Goal: Information Seeking & Learning: Compare options

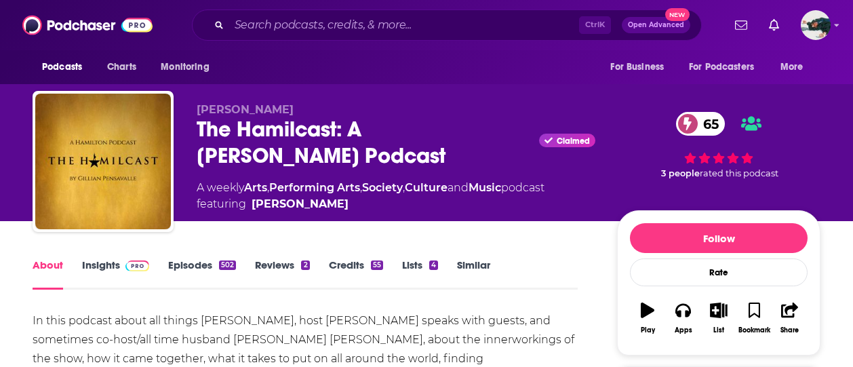
click at [114, 279] on link "Insights" at bounding box center [115, 273] width 67 height 31
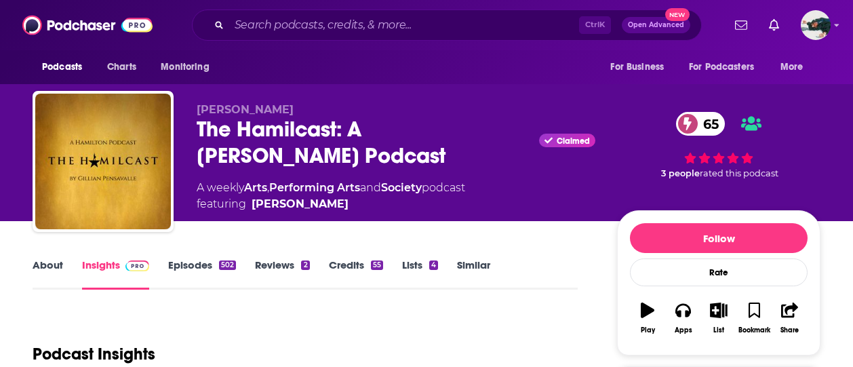
scroll to position [161, 0]
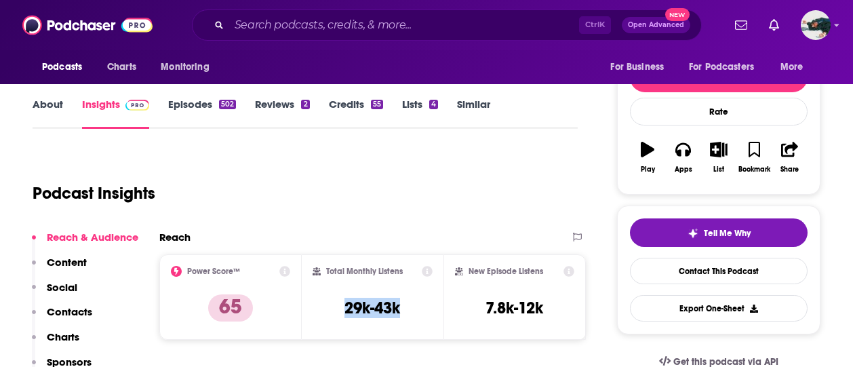
drag, startPoint x: 423, startPoint y: 309, endPoint x: 334, endPoint y: 300, distance: 89.9
click at [334, 300] on div "Total Monthly Listens 29k-43k" at bounding box center [373, 297] width 121 height 62
copy h3 "29k-43k"
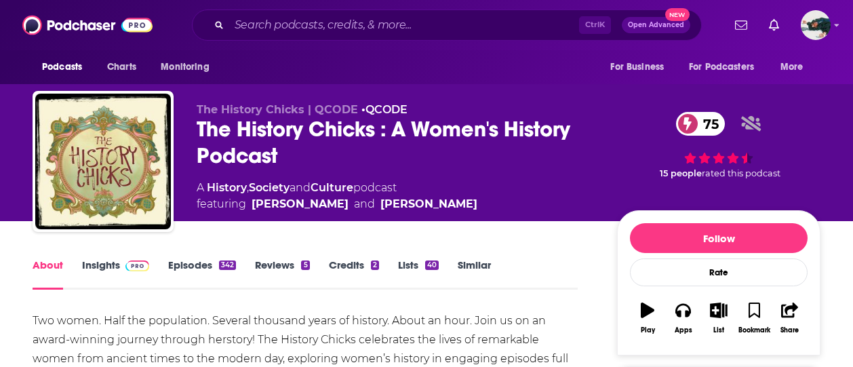
click at [120, 270] on span at bounding box center [134, 264] width 29 height 13
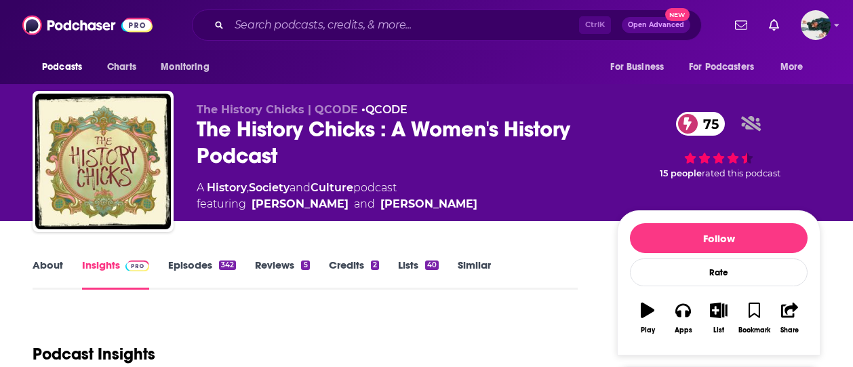
scroll to position [250, 0]
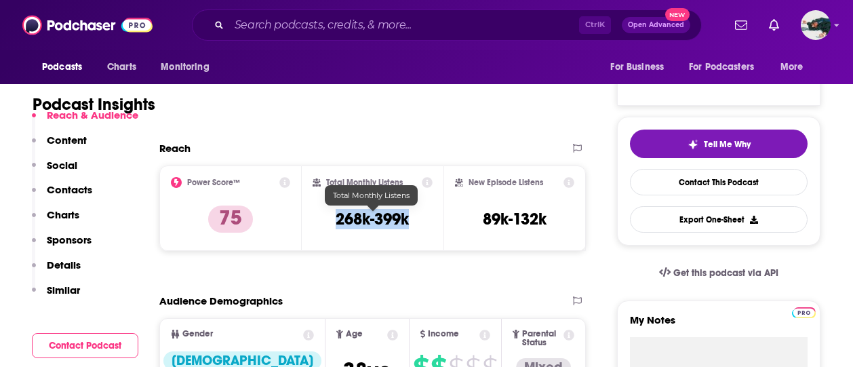
drag, startPoint x: 424, startPoint y: 221, endPoint x: 313, endPoint y: 220, distance: 111.2
click at [313, 220] on div "Total Monthly Listens 268k-399k" at bounding box center [373, 208] width 121 height 62
copy h3 "268k-399k"
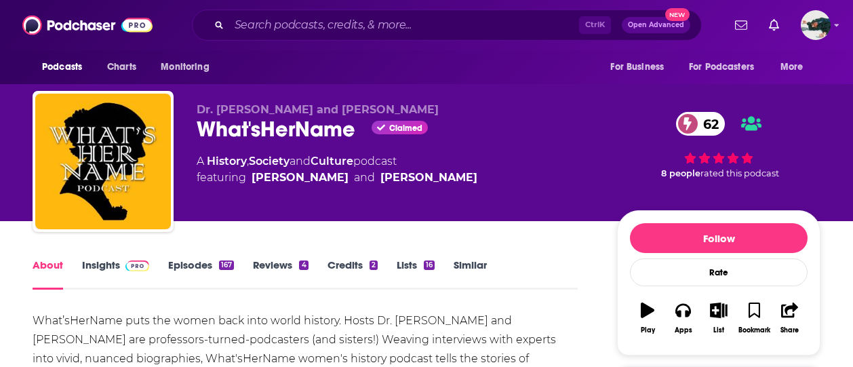
click at [94, 269] on link "Insights" at bounding box center [115, 273] width 67 height 31
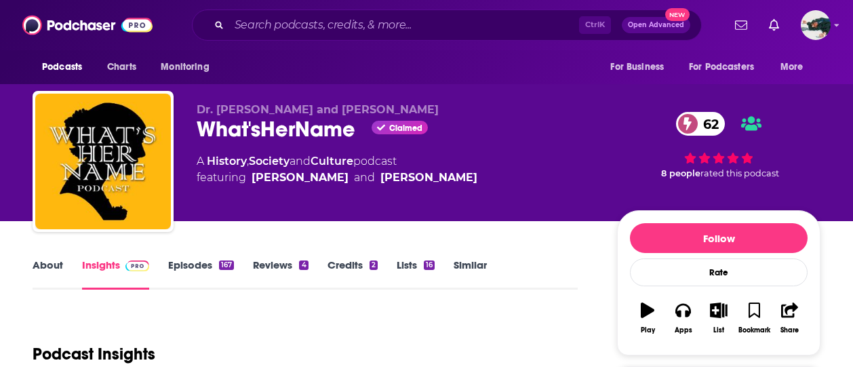
scroll to position [195, 0]
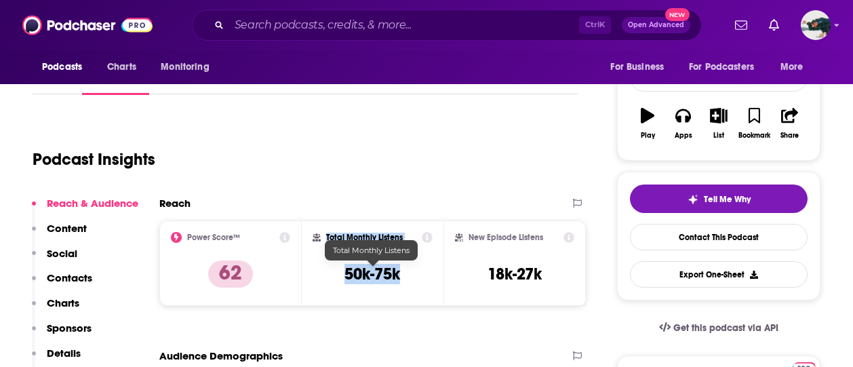
drag, startPoint x: 427, startPoint y: 275, endPoint x: 302, endPoint y: 268, distance: 124.3
click at [302, 268] on div "Total Monthly Listens 50k-75k" at bounding box center [373, 262] width 142 height 85
click at [428, 266] on div "Total Monthly Listens 50k-75k" at bounding box center [373, 263] width 121 height 62
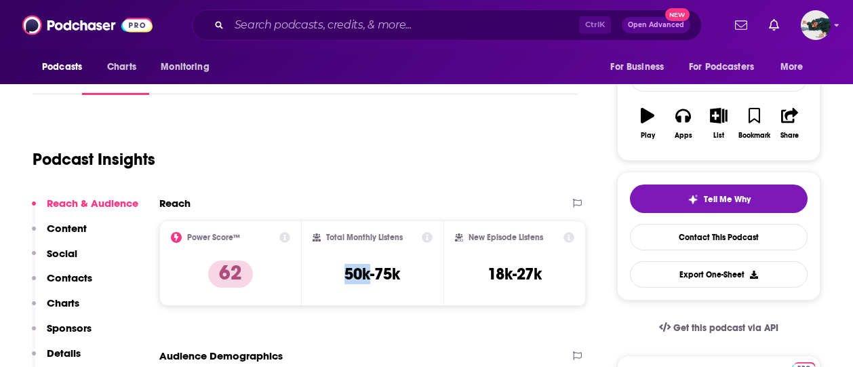
click at [428, 266] on div "Total Monthly Listens 50k-75k" at bounding box center [373, 263] width 121 height 62
click at [420, 277] on div "Total Monthly Listens 50k-75k" at bounding box center [373, 263] width 121 height 62
drag, startPoint x: 420, startPoint y: 277, endPoint x: 342, endPoint y: 274, distance: 77.4
click at [342, 274] on div "Total Monthly Listens 50k-75k" at bounding box center [373, 263] width 121 height 62
copy div "50k-75k"
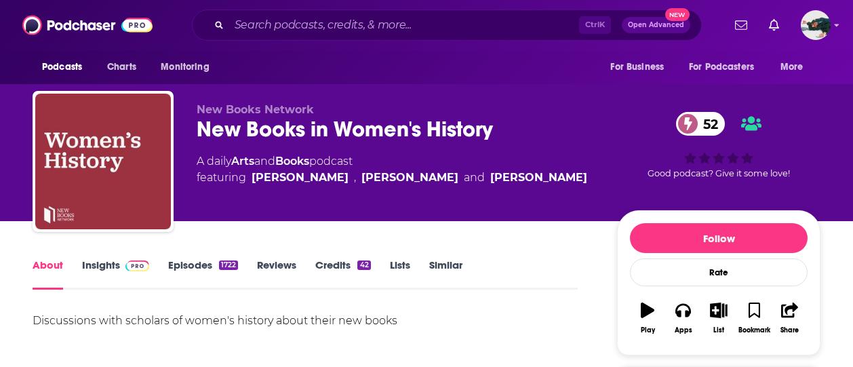
click at [123, 264] on span at bounding box center [134, 264] width 29 height 13
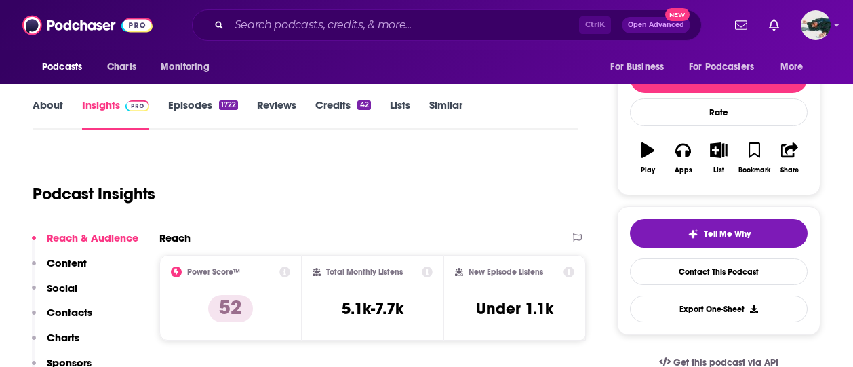
scroll to position [161, 0]
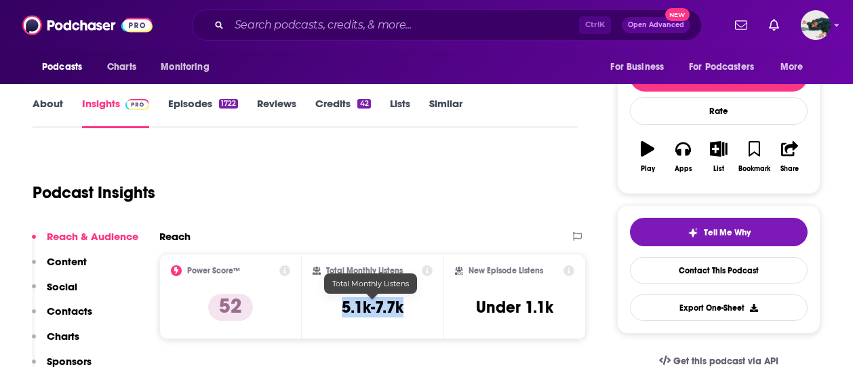
drag, startPoint x: 412, startPoint y: 309, endPoint x: 309, endPoint y: 299, distance: 103.5
click at [309, 299] on div "Total Monthly Listens 5.1k-7.7k" at bounding box center [373, 296] width 142 height 85
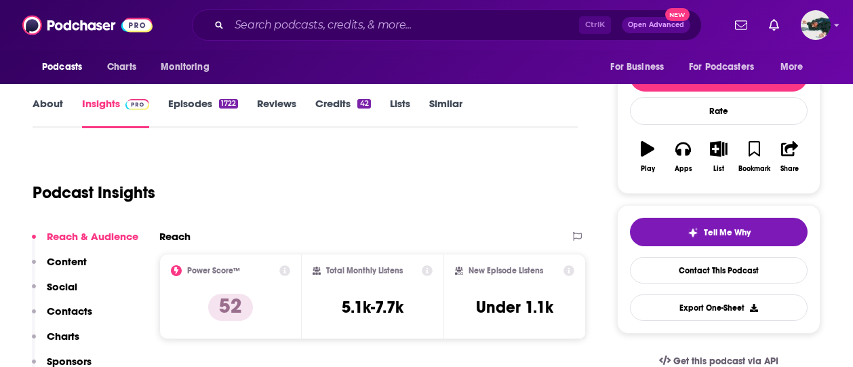
click at [309, 299] on div "Total Monthly Listens 5.1k-7.7k" at bounding box center [373, 296] width 142 height 85
drag, startPoint x: 422, startPoint y: 312, endPoint x: 338, endPoint y: 304, distance: 85.1
click at [338, 304] on div "Total Monthly Listens 5.1k-7.7k" at bounding box center [373, 296] width 121 height 62
copy h3 "5.1k-7.7k"
click at [430, 268] on icon at bounding box center [427, 270] width 11 height 11
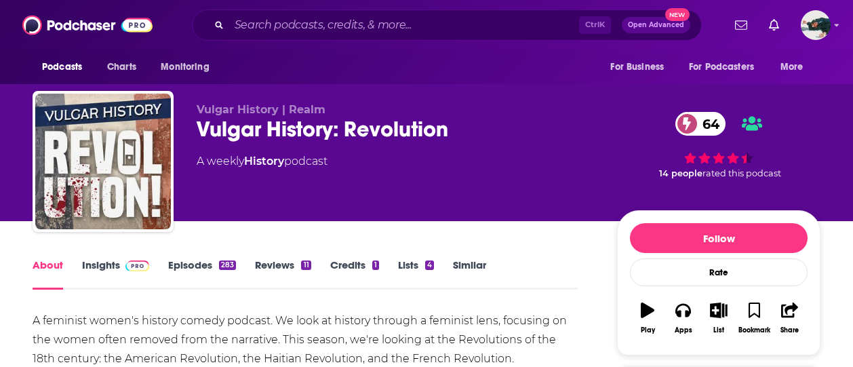
click at [117, 264] on link "Insights" at bounding box center [115, 273] width 67 height 31
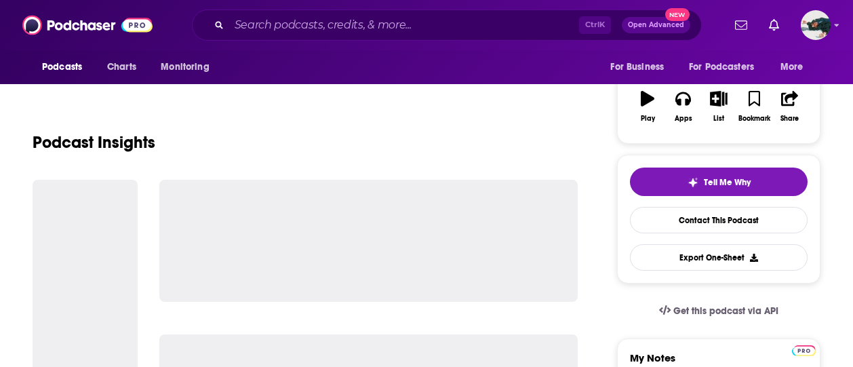
scroll to position [213, 0]
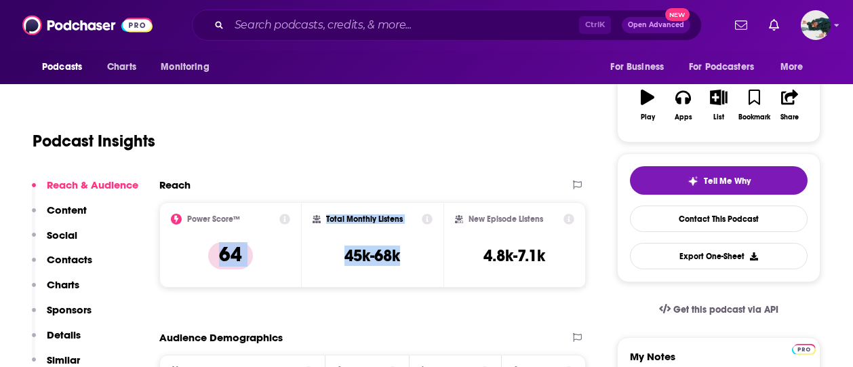
drag, startPoint x: 429, startPoint y: 256, endPoint x: 290, endPoint y: 262, distance: 138.5
click at [290, 262] on div "Power Score™ 64 Total Monthly Listens 45k-68k New Episode Listens 4.8k-7.1k" at bounding box center [372, 244] width 427 height 85
click at [290, 262] on div "Power Score™ 64" at bounding box center [230, 244] width 142 height 85
drag, startPoint x: 414, startPoint y: 260, endPoint x: 334, endPoint y: 249, distance: 80.1
click at [334, 249] on div "Total Monthly Listens 45k-68k" at bounding box center [373, 245] width 121 height 62
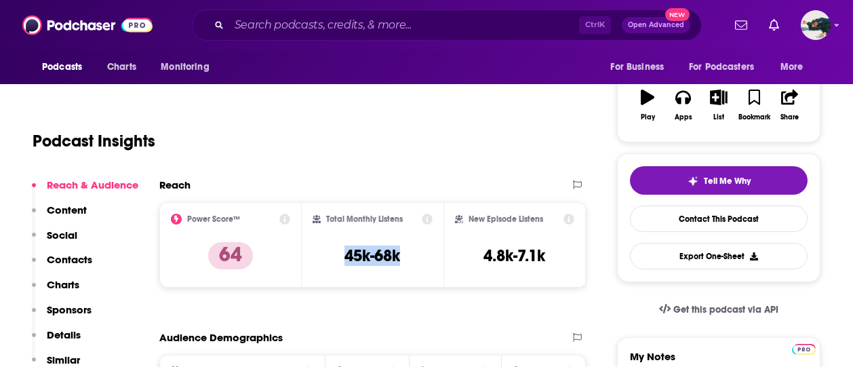
copy h3 "45k-68k"
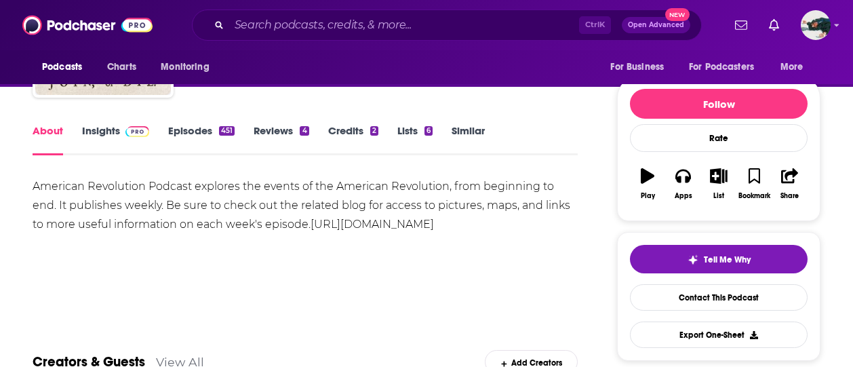
scroll to position [130, 0]
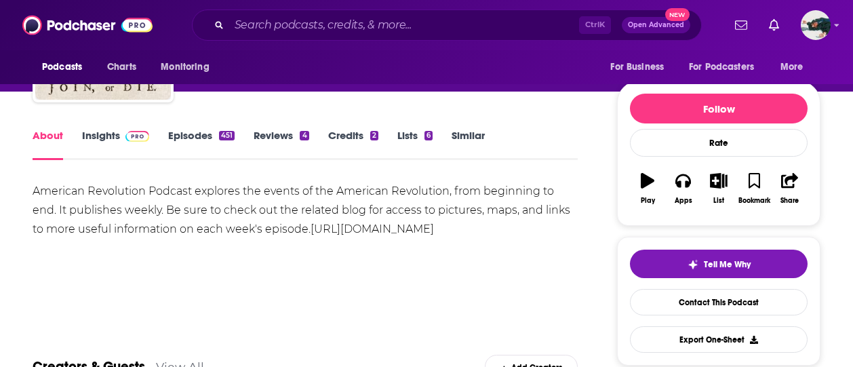
click at [141, 139] on img at bounding box center [137, 136] width 24 height 11
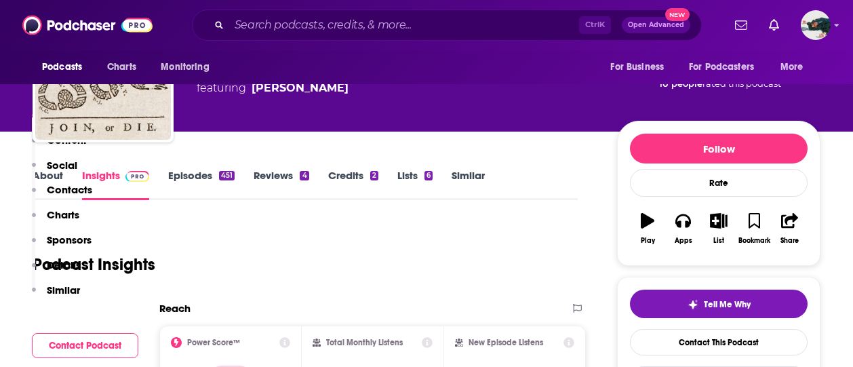
scroll to position [249, 0]
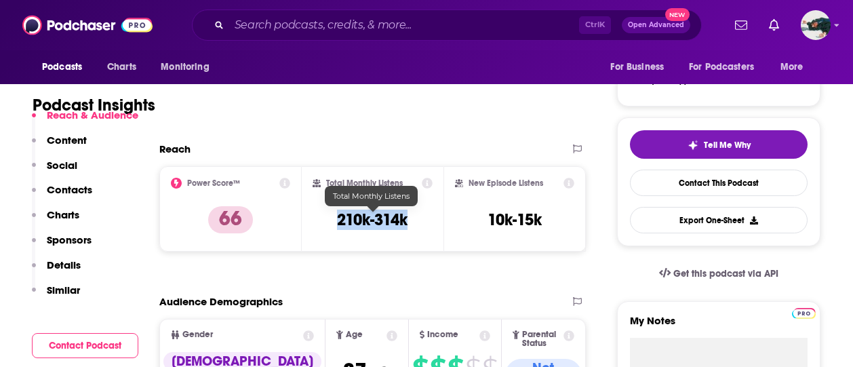
drag, startPoint x: 425, startPoint y: 222, endPoint x: 331, endPoint y: 212, distance: 94.7
click at [331, 212] on div "Total Monthly Listens 210k-314k" at bounding box center [373, 209] width 121 height 62
copy h3 "210k-314k"
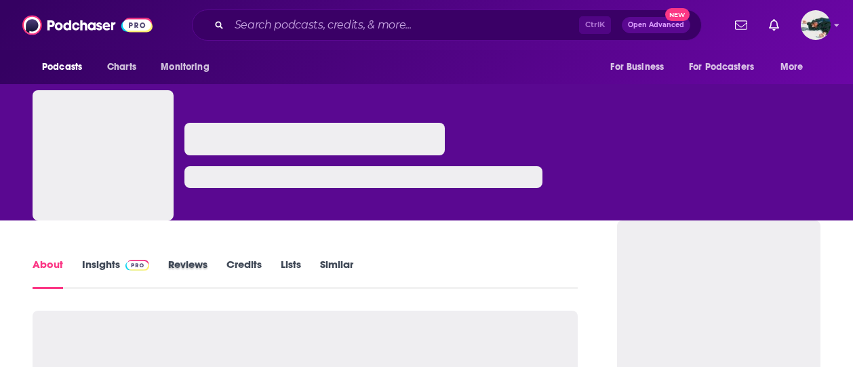
click at [211, 262] on div "Reviews" at bounding box center [197, 273] width 58 height 31
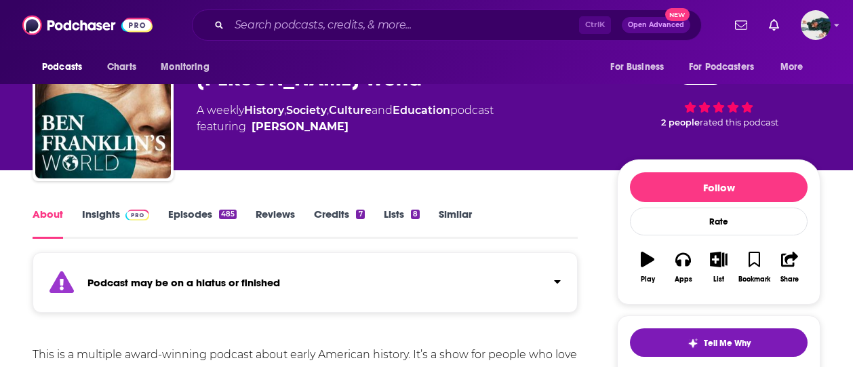
scroll to position [71, 0]
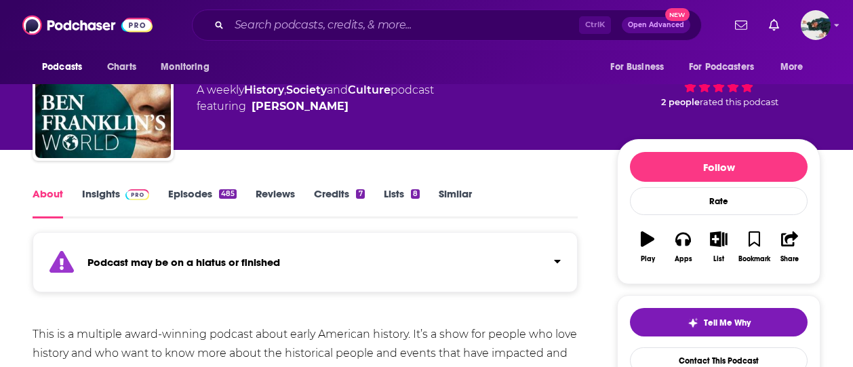
click at [121, 191] on span at bounding box center [134, 193] width 29 height 13
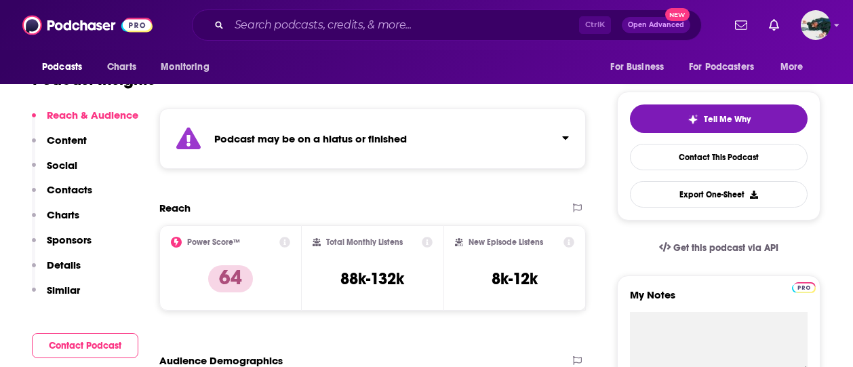
scroll to position [281, 0]
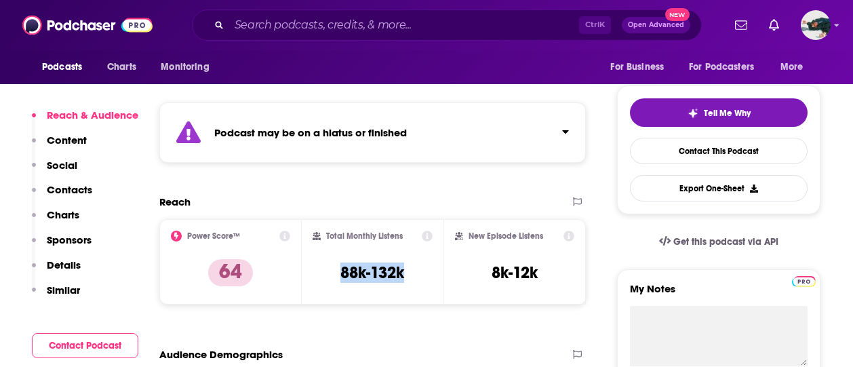
drag, startPoint x: 422, startPoint y: 273, endPoint x: 325, endPoint y: 277, distance: 96.4
click at [325, 277] on div "Total Monthly Listens 88k-132k" at bounding box center [373, 262] width 121 height 62
copy h3 "88k-132k"
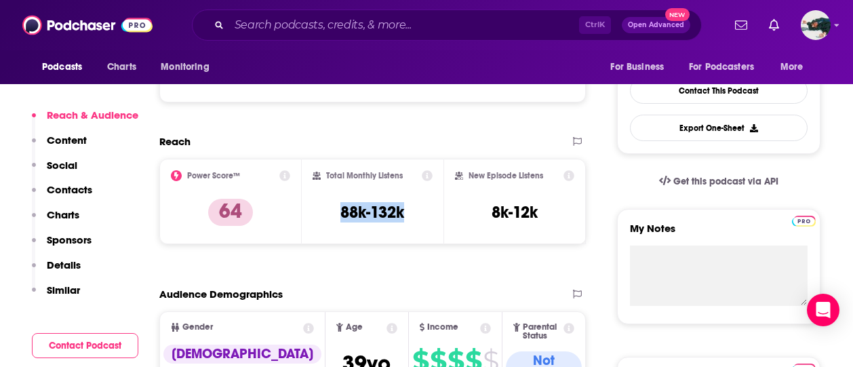
scroll to position [342, 0]
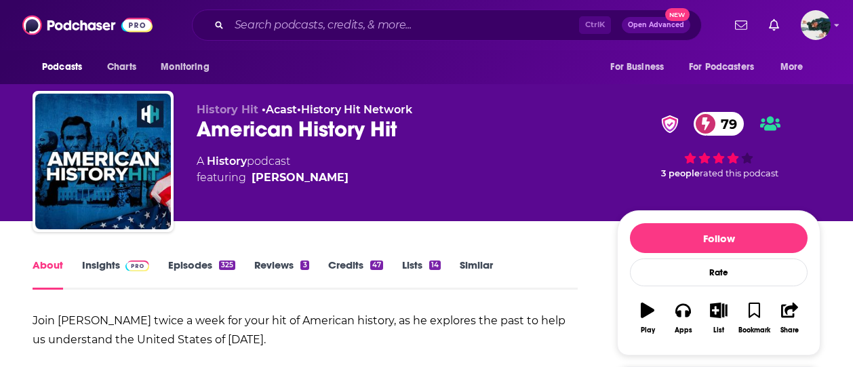
click at [121, 262] on span at bounding box center [134, 264] width 29 height 13
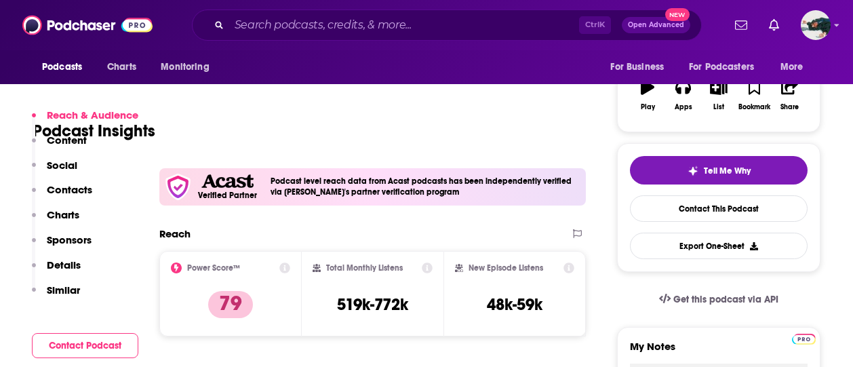
scroll to position [285, 0]
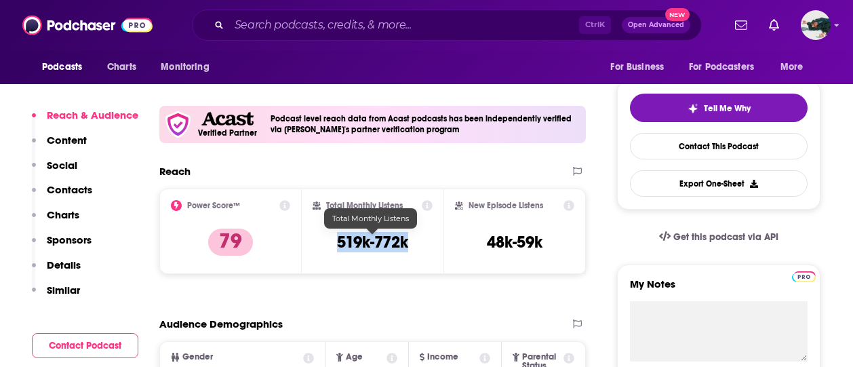
drag, startPoint x: 423, startPoint y: 235, endPoint x: 311, endPoint y: 249, distance: 112.7
click at [311, 249] on div "Total Monthly Listens 519k-772k" at bounding box center [373, 231] width 142 height 85
copy h3 "519k-772k"
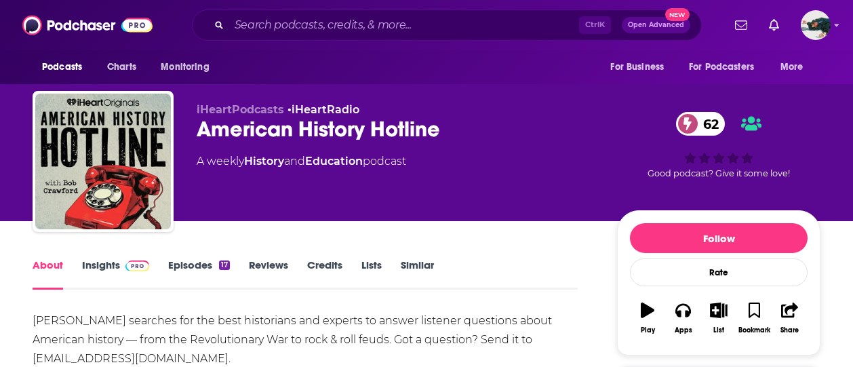
click at [118, 256] on div "About Insights Episodes 17 Reviews Credits Lists Similar" at bounding box center [305, 272] width 545 height 33
click at [118, 264] on link "Insights" at bounding box center [115, 273] width 67 height 31
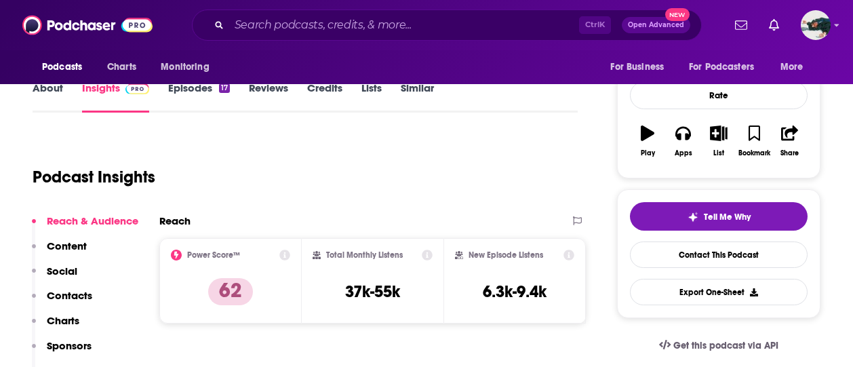
scroll to position [197, 0]
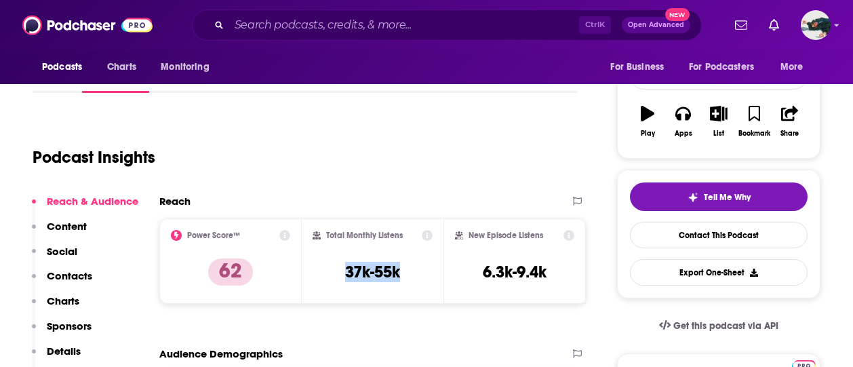
drag, startPoint x: 435, startPoint y: 268, endPoint x: 405, endPoint y: 272, distance: 30.1
click at [405, 272] on div "Total Monthly Listens 37k-55k" at bounding box center [373, 260] width 142 height 85
copy h3 "37k-55k"
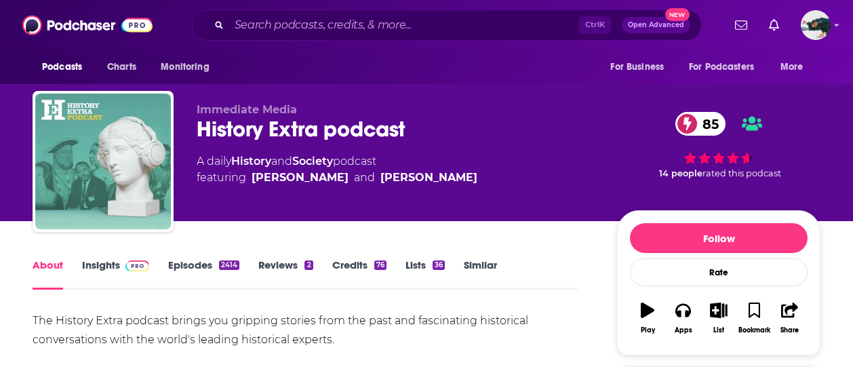
click at [127, 268] on img at bounding box center [137, 265] width 24 height 11
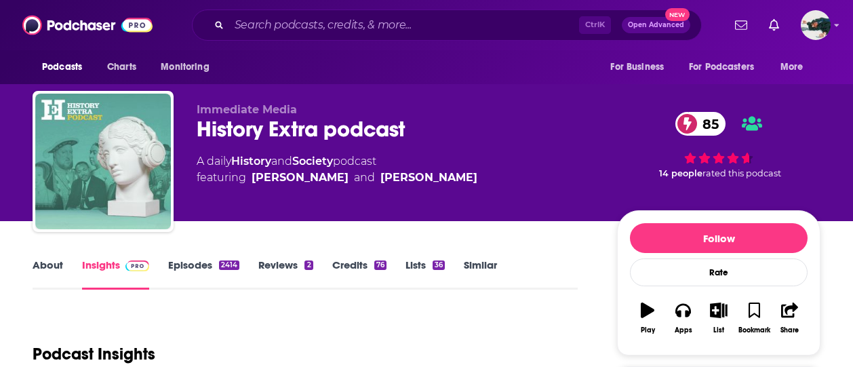
scroll to position [207, 0]
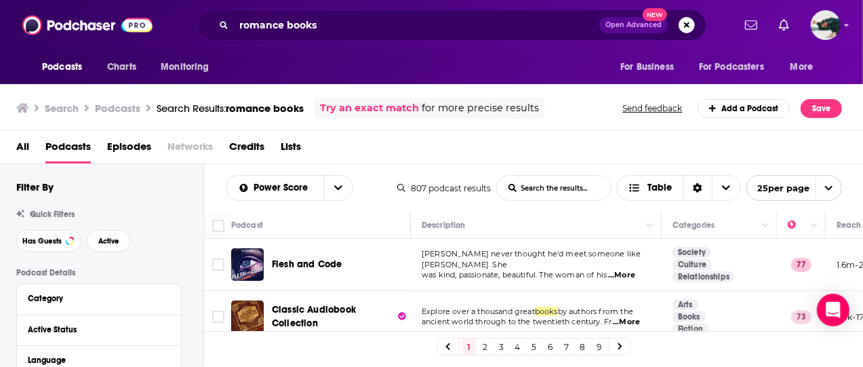
scroll to position [533, 0]
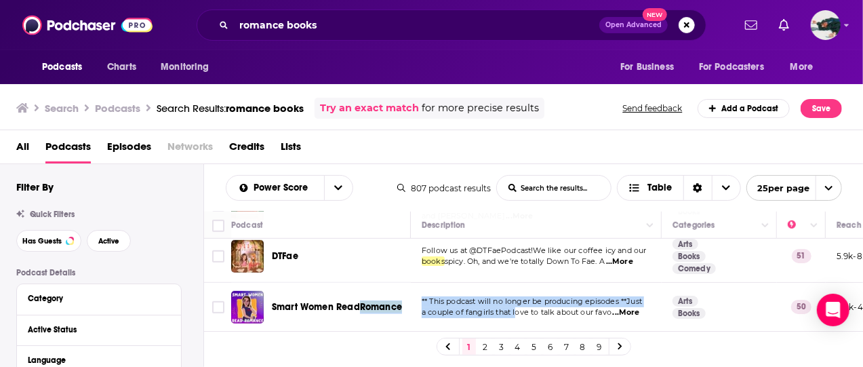
drag, startPoint x: 364, startPoint y: 300, endPoint x: 530, endPoint y: 280, distance: 166.7
click at [530, 283] on tr "Smart Women Read Romance ** This podcast will no longer be producing episodes *…" at bounding box center [714, 308] width 1020 height 50
click at [626, 307] on span "...More" at bounding box center [626, 312] width 27 height 11
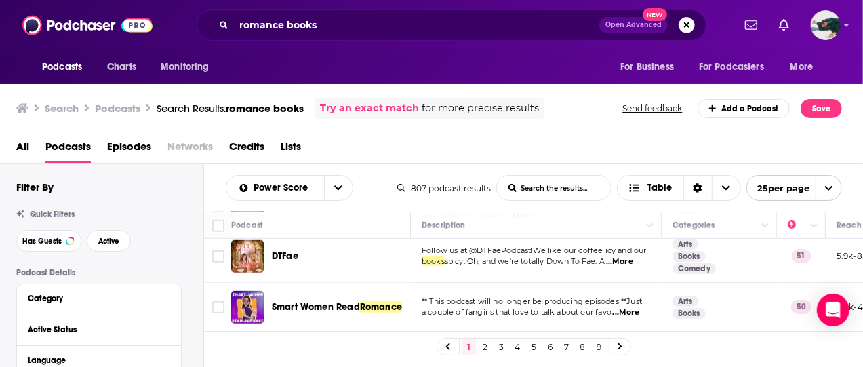
click at [376, 121] on div "Search Podcasts Search Results: romance books Try an exact match for more preci…" at bounding box center [432, 105] width 864 height 49
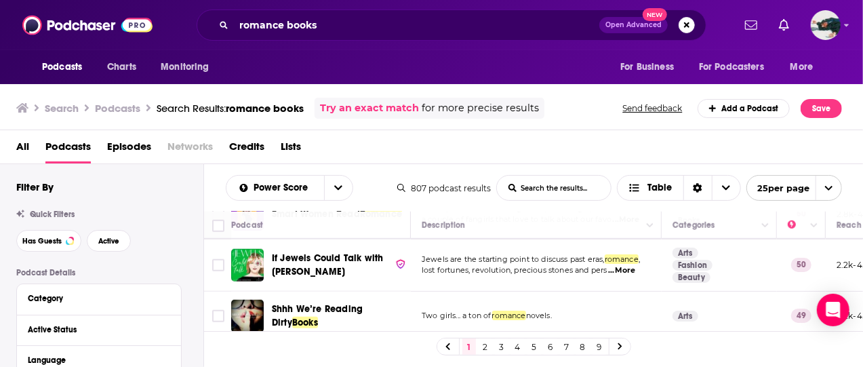
scroll to position [627, 0]
